Goal: Browse casually: Explore the website without a specific task or goal

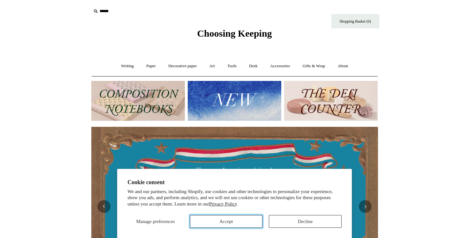
click at [244, 220] on button "Accept" at bounding box center [226, 221] width 73 height 13
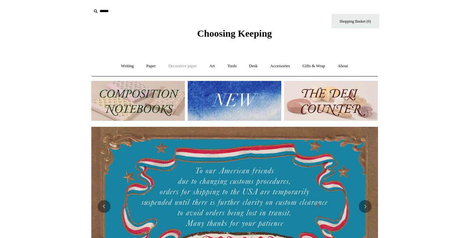
click at [187, 62] on link "Decorative paper +" at bounding box center [182, 66] width 40 height 17
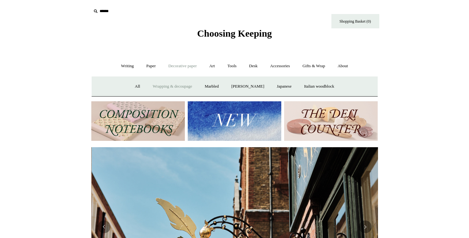
scroll to position [0, 287]
click at [290, 87] on link "Japanese" at bounding box center [284, 86] width 26 height 17
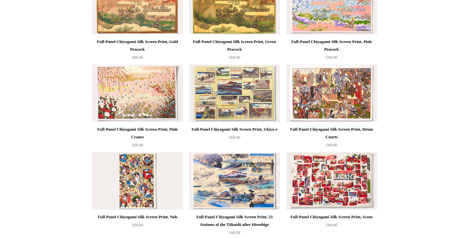
scroll to position [193, 0]
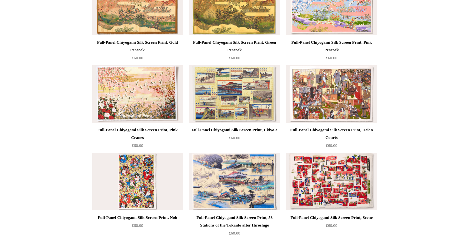
click at [144, 95] on img at bounding box center [137, 93] width 91 height 57
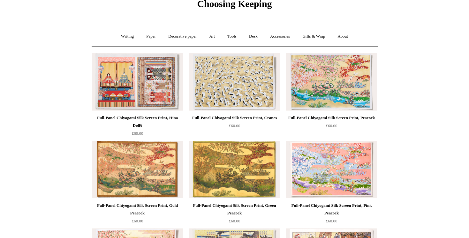
scroll to position [31, 0]
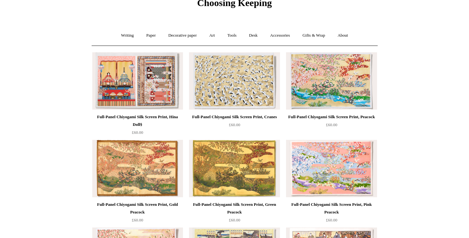
click at [248, 77] on img at bounding box center [234, 80] width 91 height 57
click at [139, 101] on img at bounding box center [137, 80] width 91 height 57
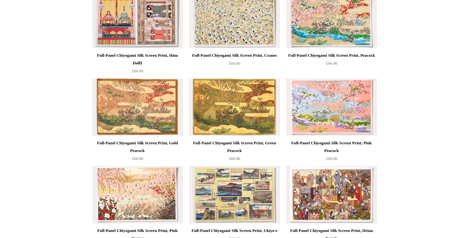
scroll to position [96, 0]
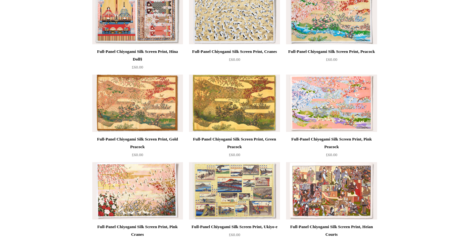
click at [219, 105] on img at bounding box center [234, 103] width 91 height 57
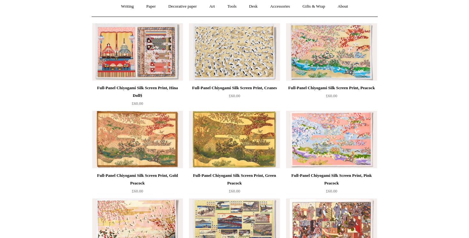
scroll to position [0, 0]
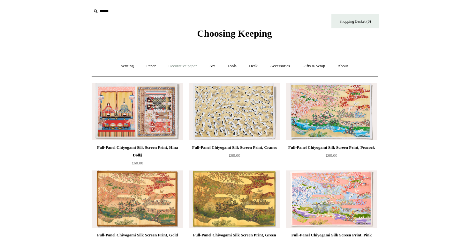
click at [177, 66] on link "Decorative paper +" at bounding box center [182, 66] width 40 height 17
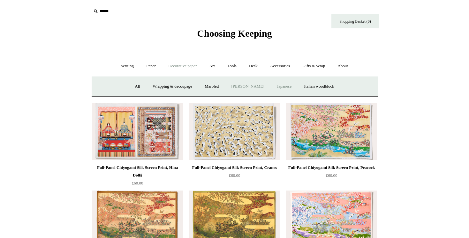
click at [244, 88] on link "[PERSON_NAME]" at bounding box center [247, 86] width 44 height 17
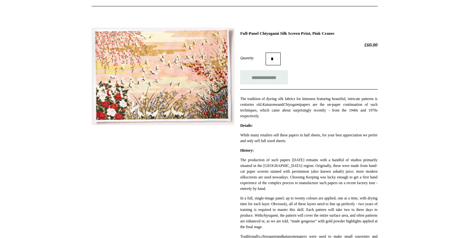
scroll to position [67, 0]
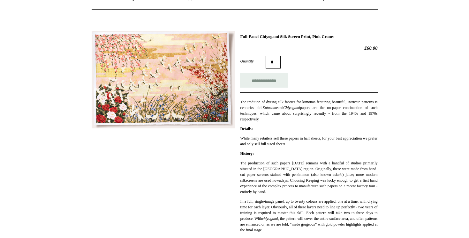
click at [128, 89] on img at bounding box center [163, 80] width 143 height 98
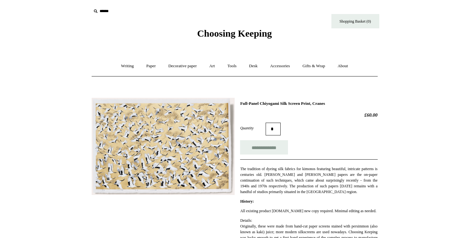
click at [165, 160] on img at bounding box center [163, 146] width 143 height 97
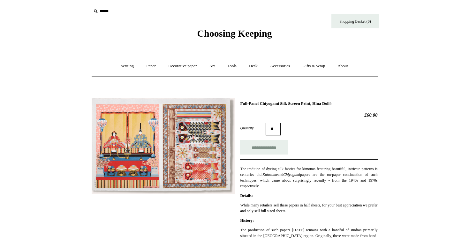
click at [145, 127] on img at bounding box center [163, 146] width 143 height 97
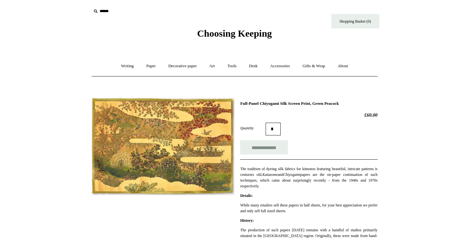
click at [199, 139] on img at bounding box center [163, 147] width 143 height 98
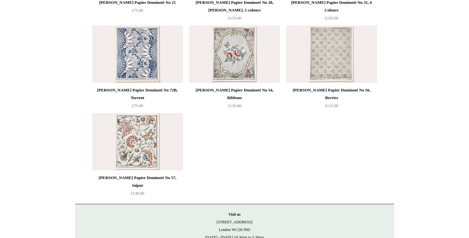
scroll to position [409, 0]
click at [142, 56] on img at bounding box center [137, 53] width 91 height 57
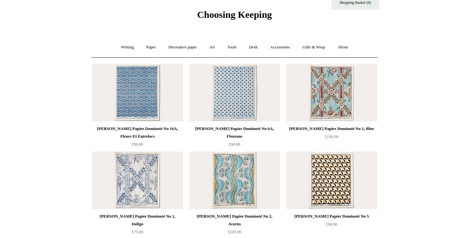
scroll to position [0, 0]
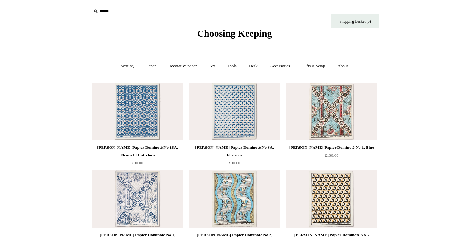
click at [222, 103] on img at bounding box center [234, 111] width 91 height 57
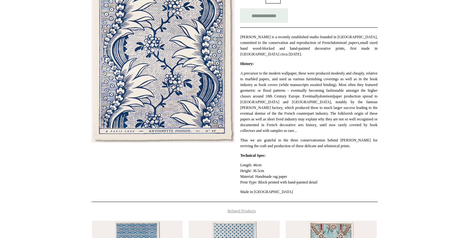
scroll to position [132, 0]
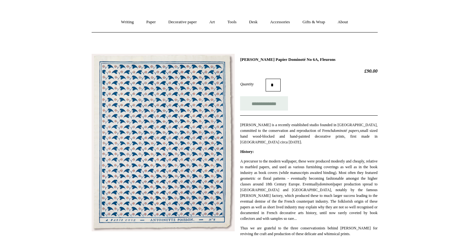
scroll to position [49, 0]
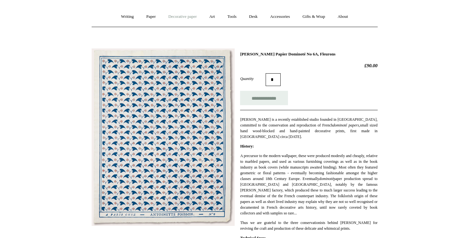
click at [186, 14] on link "Decorative paper +" at bounding box center [182, 16] width 40 height 17
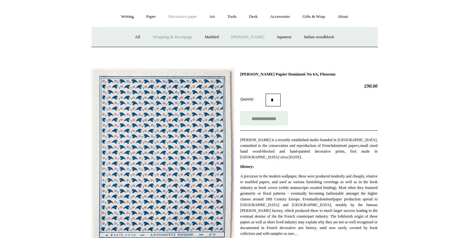
click at [180, 35] on link "Wrapping & decoupage" at bounding box center [172, 37] width 51 height 17
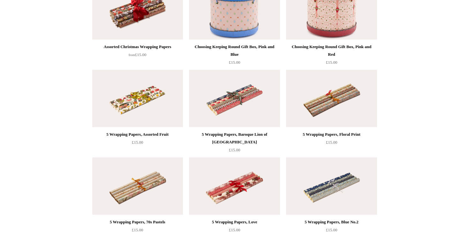
scroll to position [278, 0]
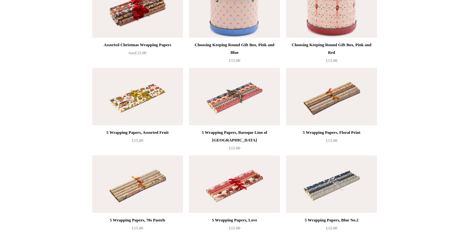
click at [160, 110] on img at bounding box center [137, 96] width 91 height 57
click at [213, 104] on img at bounding box center [234, 96] width 91 height 57
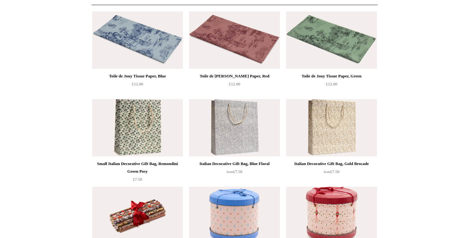
scroll to position [0, 0]
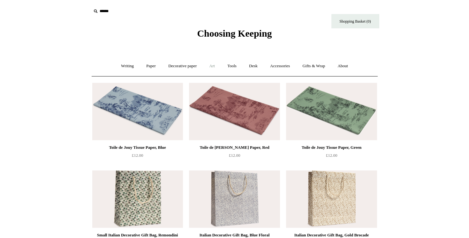
click at [211, 68] on link "Art +" at bounding box center [212, 66] width 17 height 17
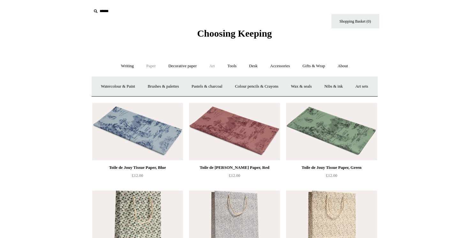
click at [149, 68] on link "Paper +" at bounding box center [150, 66] width 21 height 17
click at [139, 91] on link "Notebooks +" at bounding box center [145, 86] width 29 height 17
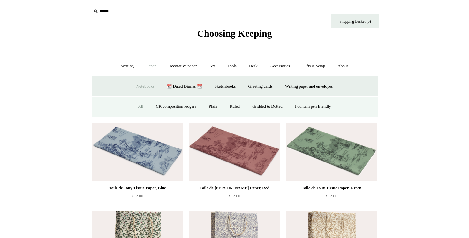
click at [132, 108] on link "All" at bounding box center [140, 106] width 17 height 17
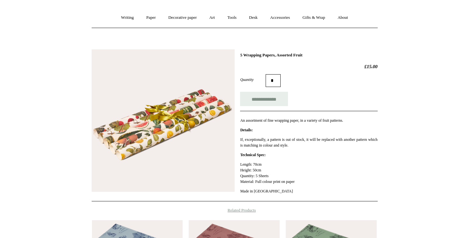
scroll to position [49, 0]
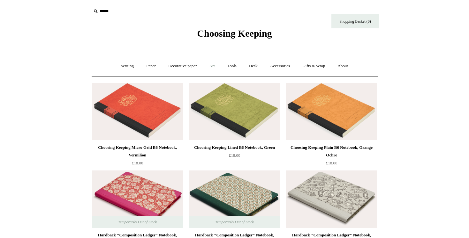
click at [209, 65] on link "Art +" at bounding box center [212, 66] width 17 height 17
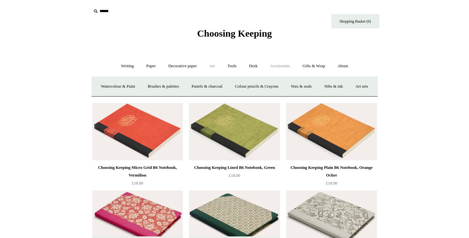
click at [280, 67] on link "Accessories +" at bounding box center [279, 66] width 31 height 17
click at [313, 66] on link "Gifts & Wrap +" at bounding box center [313, 66] width 34 height 17
click at [181, 83] on link "Wrapping paper & Gift Bags" at bounding box center [170, 86] width 59 height 17
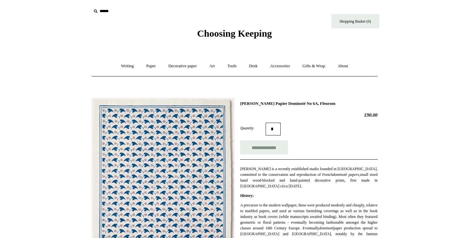
scroll to position [49, 0]
